Goal: Transaction & Acquisition: Purchase product/service

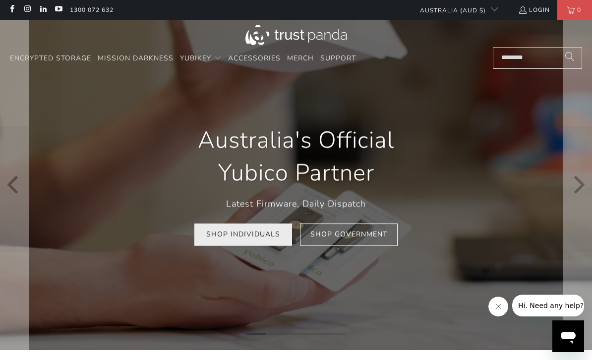
click at [244, 232] on link "Shop Individuals" at bounding box center [243, 235] width 98 height 22
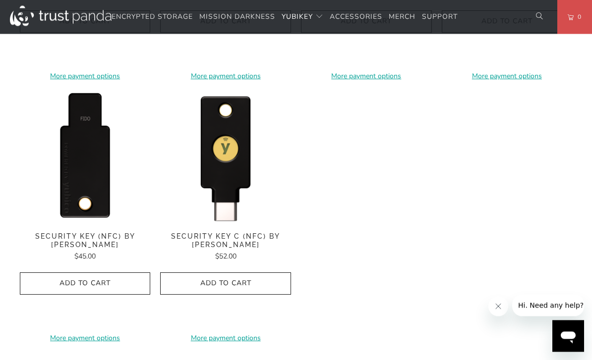
scroll to position [963, 0]
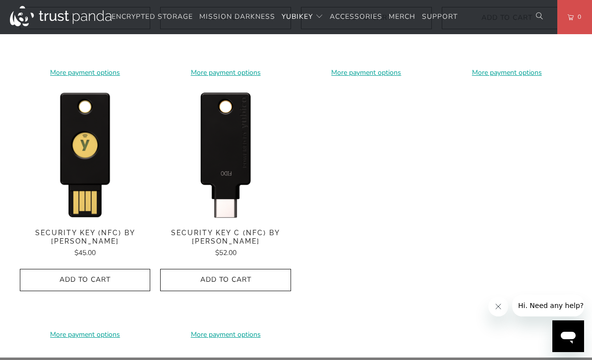
click at [218, 148] on img at bounding box center [225, 153] width 131 height 131
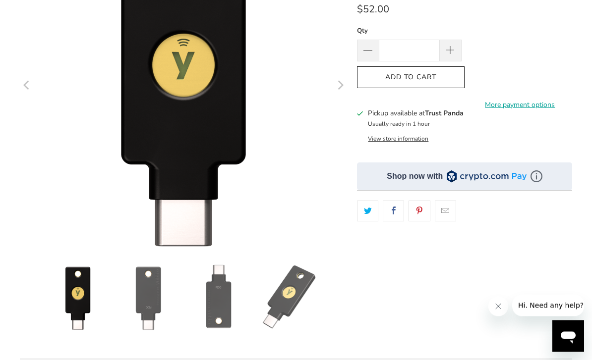
scroll to position [95, 0]
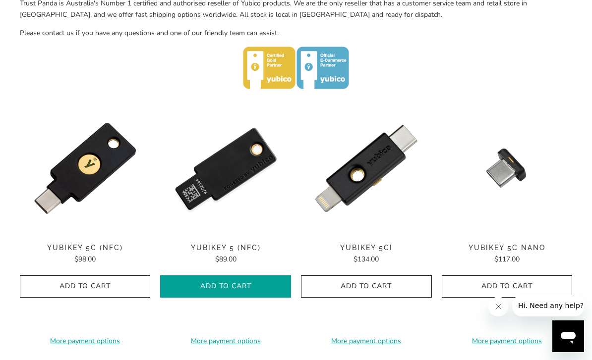
scroll to position [471, 0]
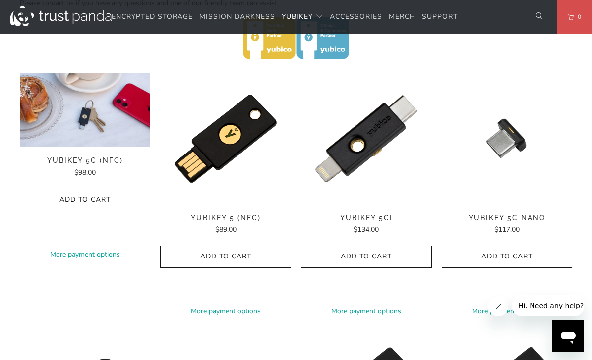
click at [79, 116] on img at bounding box center [85, 109] width 131 height 73
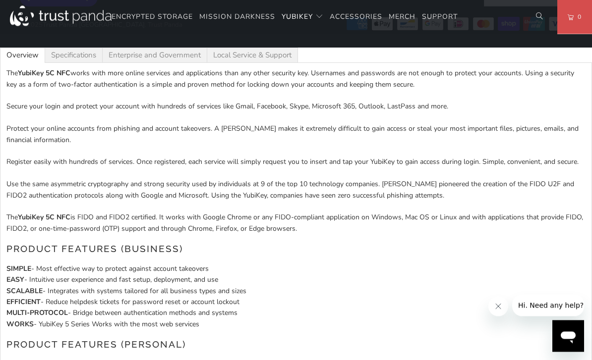
scroll to position [1446, 0]
